Goal: Task Accomplishment & Management: Use online tool/utility

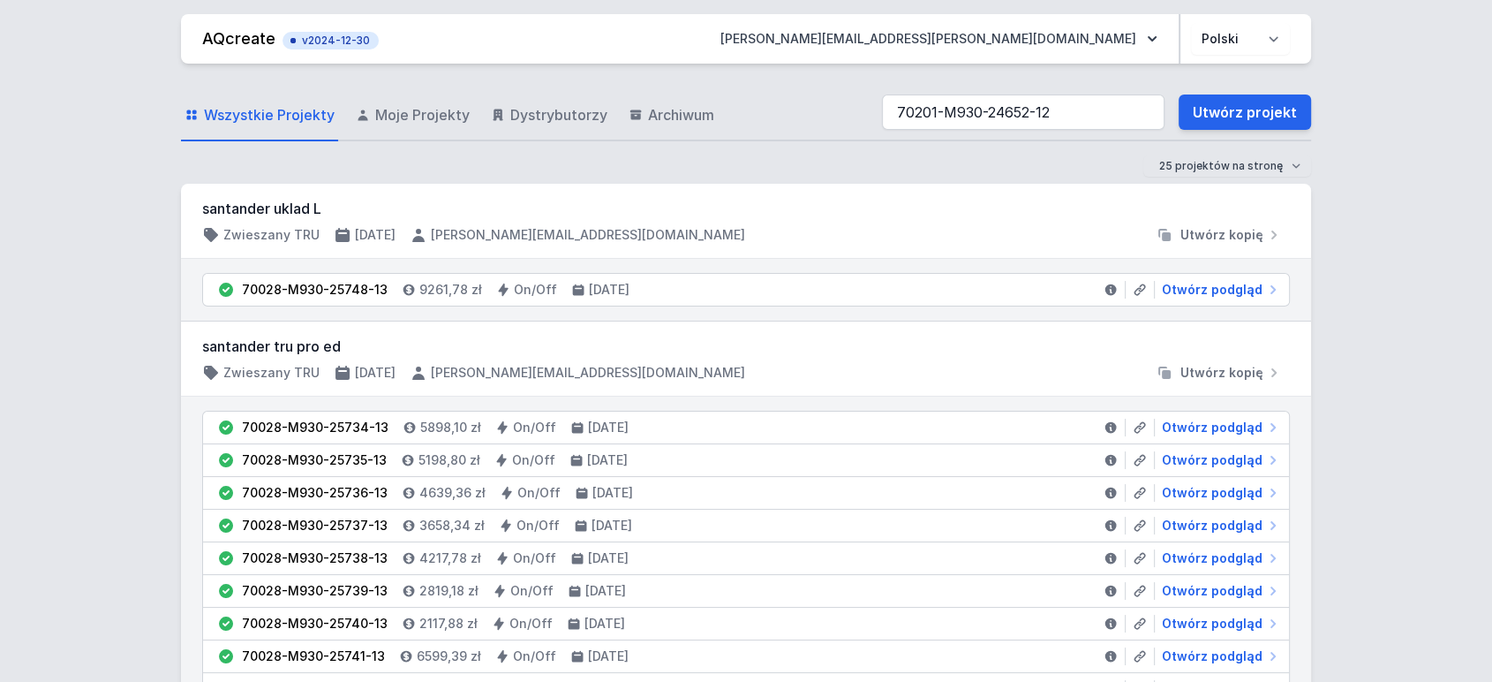
click at [904, 117] on input "70201-M930-24652-12" at bounding box center [1023, 111] width 283 height 35
click at [900, 117] on input "70201-M930-24652-12" at bounding box center [1023, 111] width 283 height 35
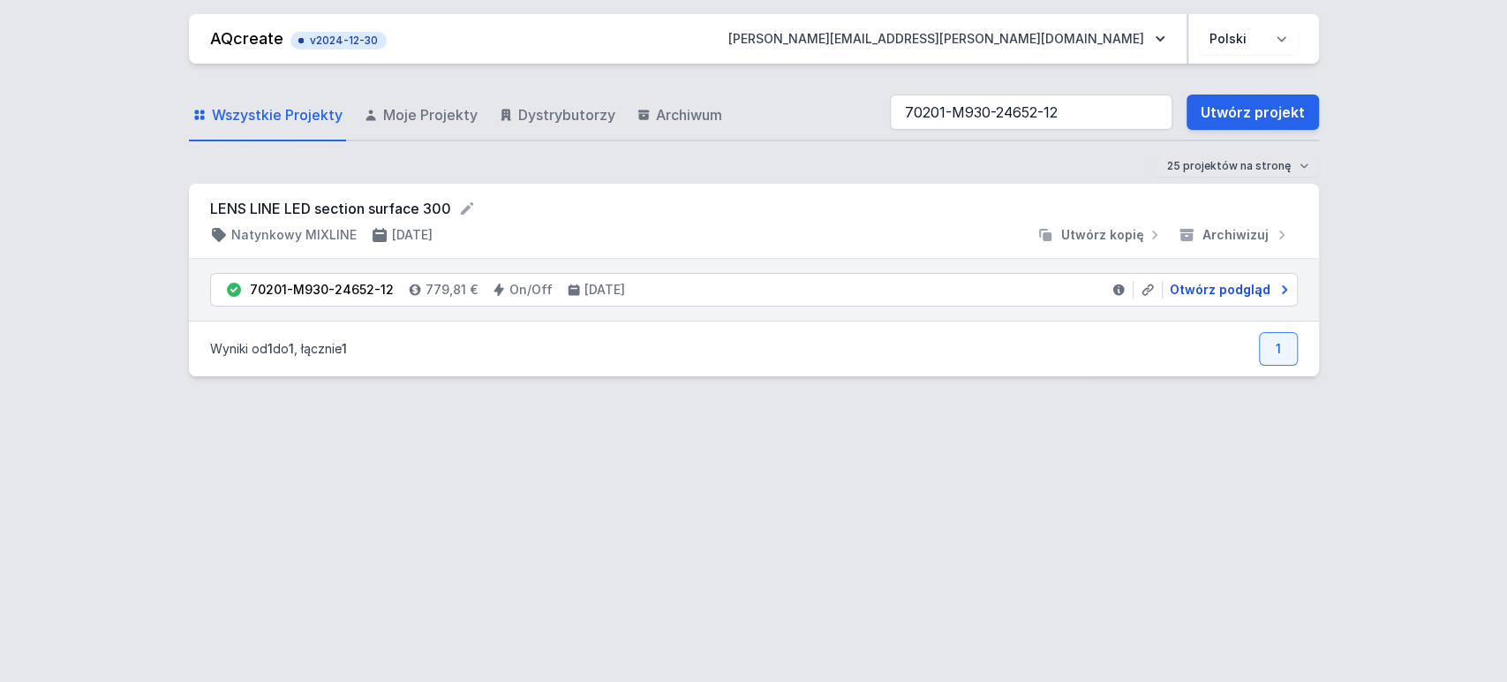
type input "70201-M930-24652-12"
click at [1208, 292] on span "Otwórz podgląd" at bounding box center [1220, 290] width 101 height 18
select select "2"
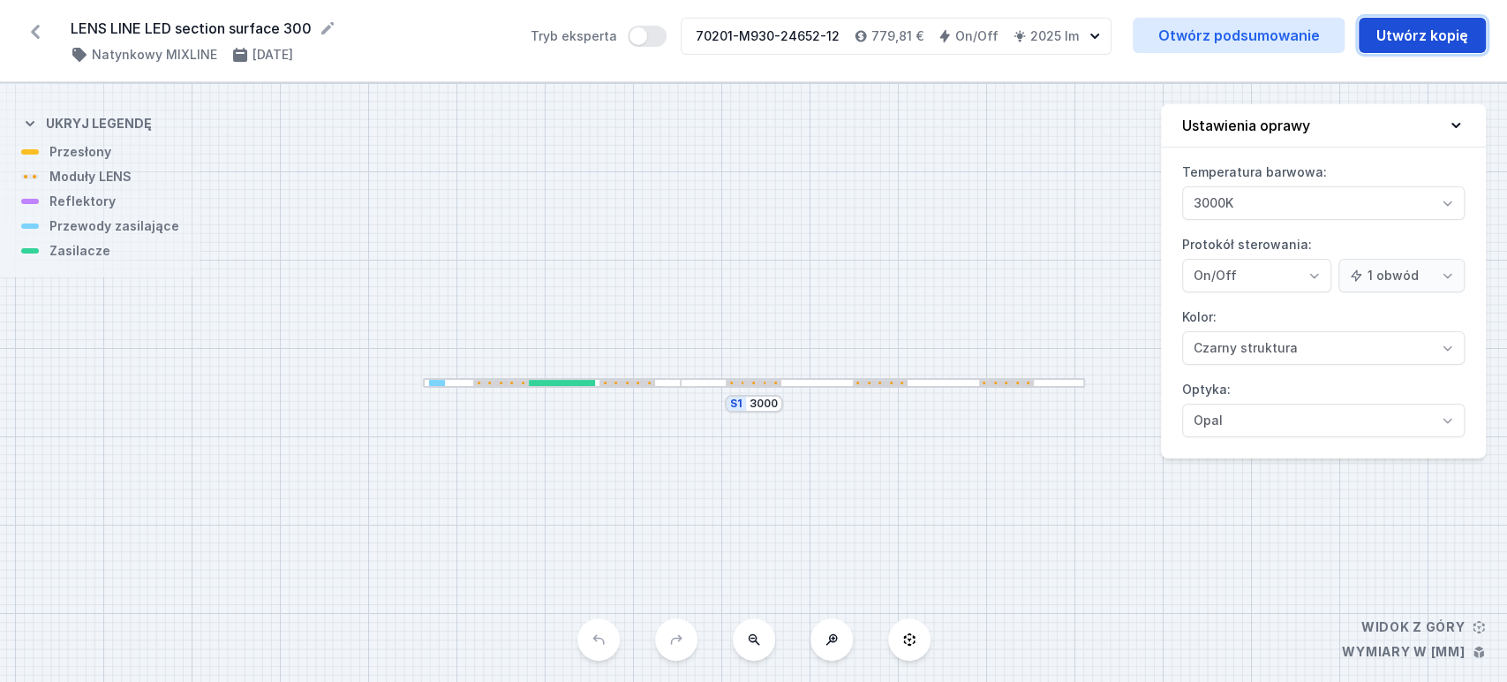
click at [1454, 35] on button "Utwórz kopię" at bounding box center [1422, 35] width 127 height 35
select select "2"
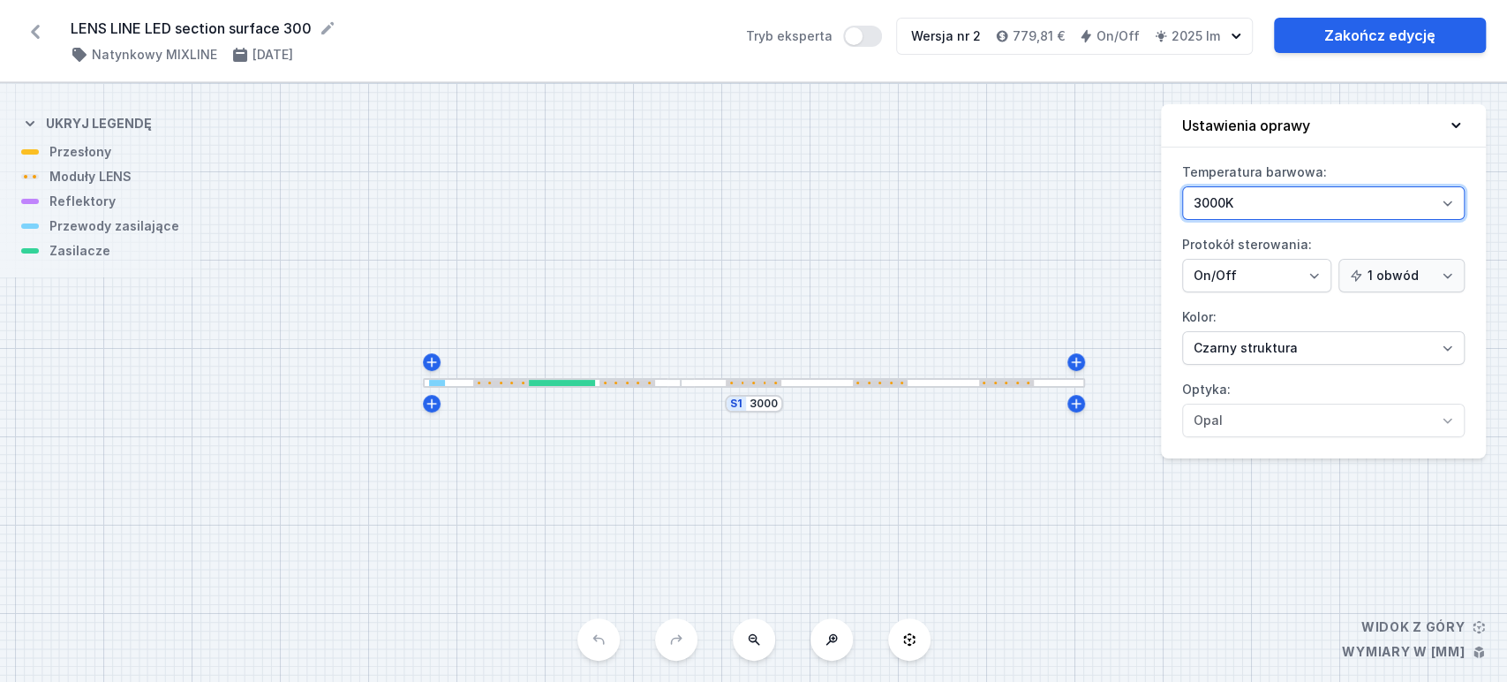
click at [1299, 197] on select "3000K 4000K 2700K" at bounding box center [1323, 203] width 283 height 34
select select "2700"
click at [1182, 186] on select "3000K 4000K 2700K" at bounding box center [1323, 203] width 283 height 34
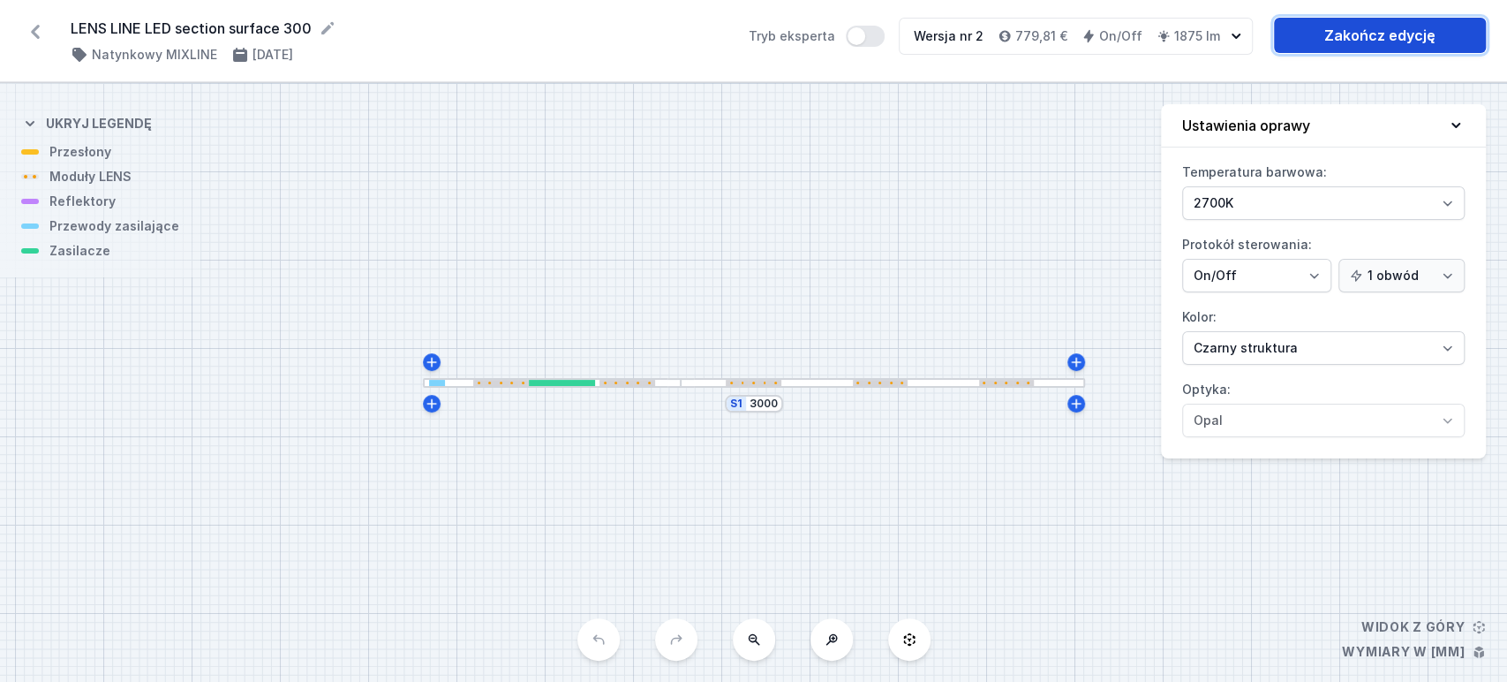
click at [1374, 41] on link "Zakończ edycję" at bounding box center [1380, 35] width 212 height 35
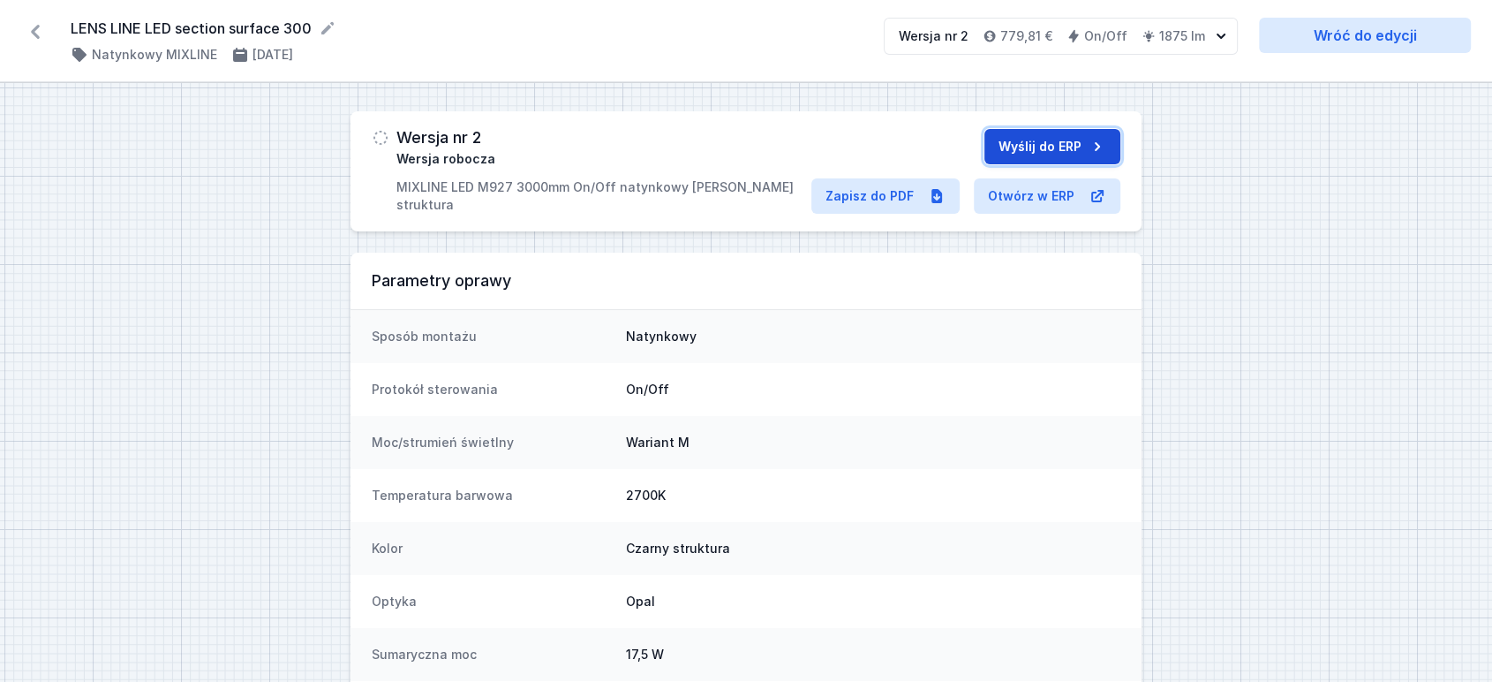
click at [1045, 154] on button "Wyślij do ERP" at bounding box center [1052, 146] width 136 height 35
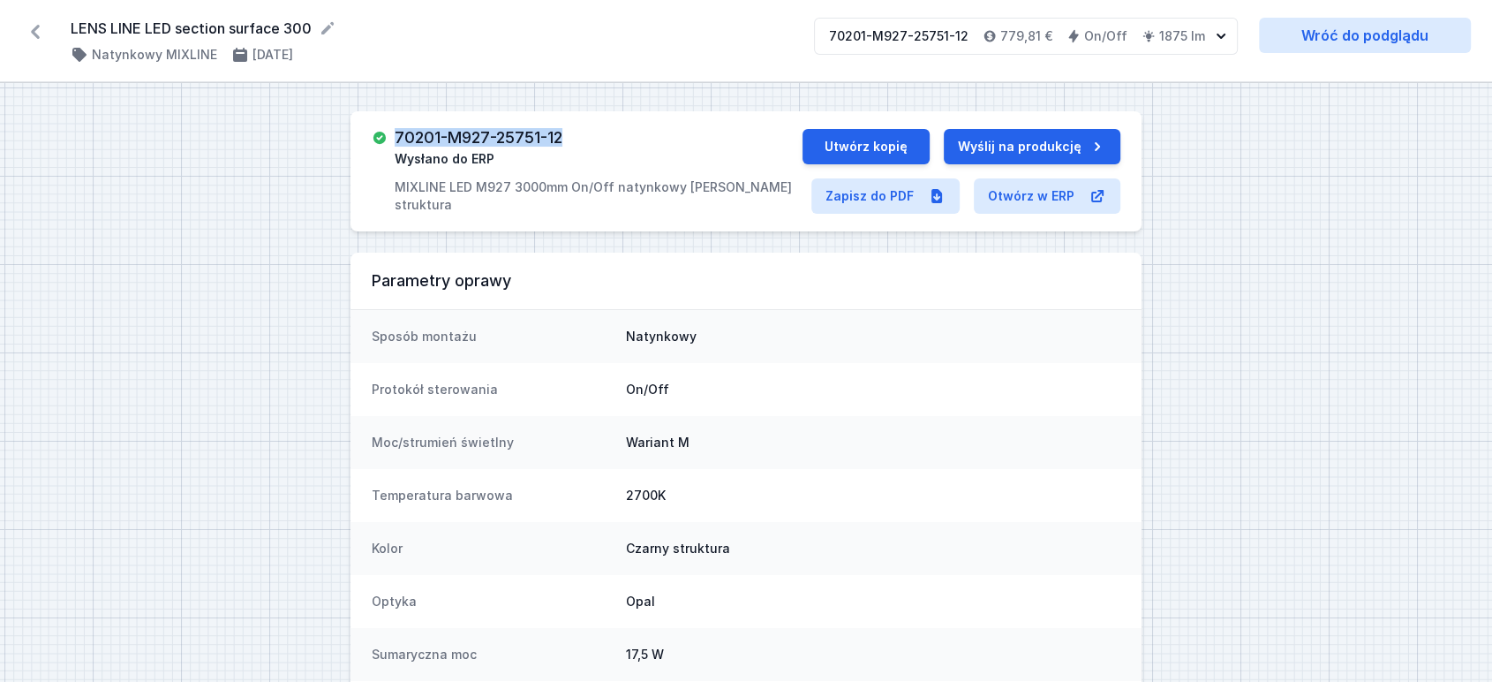
drag, startPoint x: 397, startPoint y: 140, endPoint x: 584, endPoint y: 76, distance: 196.8
click at [599, 124] on div "70201-M927-25751-12 Wysłano do ERP MIXLINE LED M927 3000mm On/Off natynkowy [PE…" at bounding box center [746, 171] width 791 height 120
copy h3 "70201-M927-25751-12"
